Goal: Contribute content: Add original content to the website for others to see

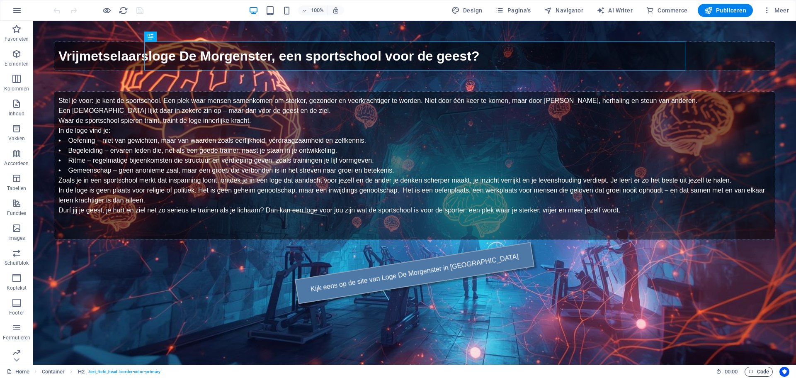
click at [757, 370] on span "Code" at bounding box center [758, 371] width 21 height 10
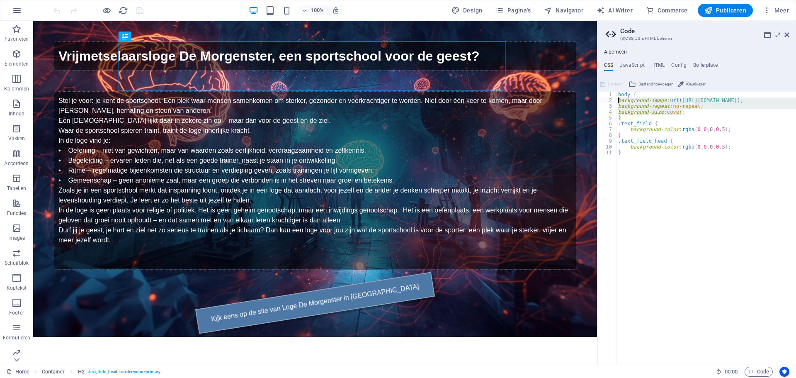
drag, startPoint x: 687, startPoint y: 112, endPoint x: 609, endPoint y: 102, distance: 77.7
click at [609, 102] on div "body { 1 2 3 4 5 6 7 8 9 10 11 body { background-image : url( [URL][DOMAIN_NAME…" at bounding box center [696, 228] width 199 height 273
drag, startPoint x: 622, startPoint y: 118, endPoint x: 614, endPoint y: 94, distance: 25.7
click at [614, 94] on div "background-image: url([URL][DOMAIN_NAME]); background-repeat: no-repeat; 1 2 3 …" at bounding box center [696, 228] width 199 height 273
type textarea "body { background-image: url([URL][DOMAIN_NAME]);"
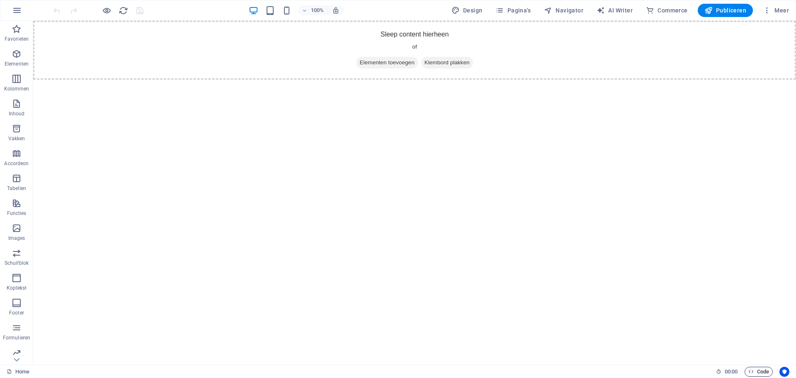
click at [756, 371] on span "Code" at bounding box center [758, 371] width 21 height 10
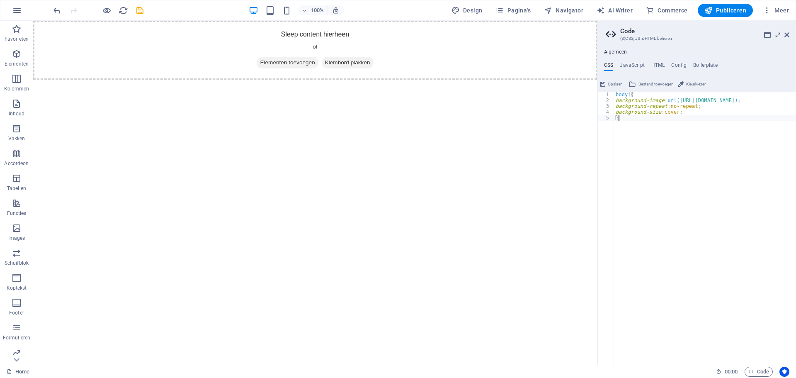
click at [721, 102] on div "body { background-image : url( https://sportschoolvoordegeest.nl/mind.jpg ) ; b…" at bounding box center [708, 231] width 188 height 278
paste textarea "my-home-lab.nl"
click at [746, 99] on div "body { background-image : url( https://my-home-lab.nl/mind.jpg ) ; background-r…" at bounding box center [705, 234] width 182 height 284
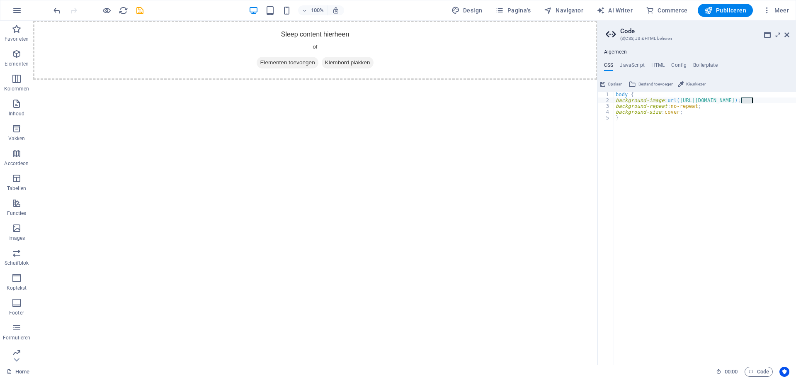
paste textarea "bg.png"
click at [770, 143] on div "body { background-image : url( https://my-home-lab.nl/bg.png ) ; background-rep…" at bounding box center [705, 234] width 182 height 284
type textarea "}"
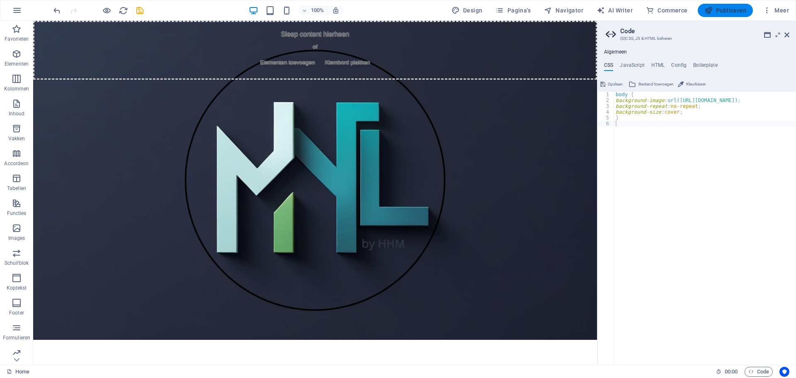
click at [730, 7] on span "Publiceren" at bounding box center [725, 10] width 42 height 8
